Goal: Task Accomplishment & Management: Complete application form

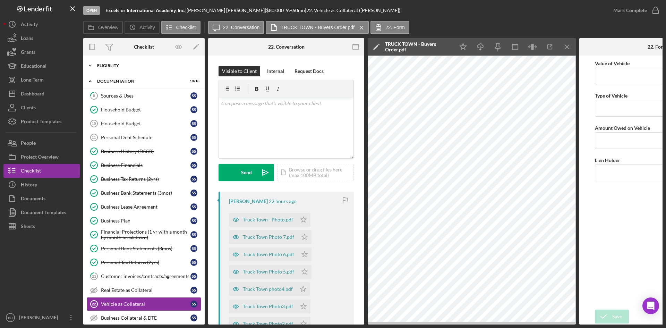
click at [129, 66] on div "Eligiblity" at bounding box center [146, 65] width 99 height 4
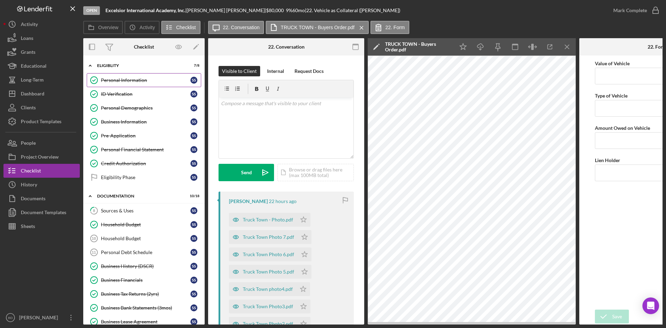
click at [121, 82] on div "Personal Information" at bounding box center [145, 80] width 89 height 6
